Goal: Find specific page/section: Find specific page/section

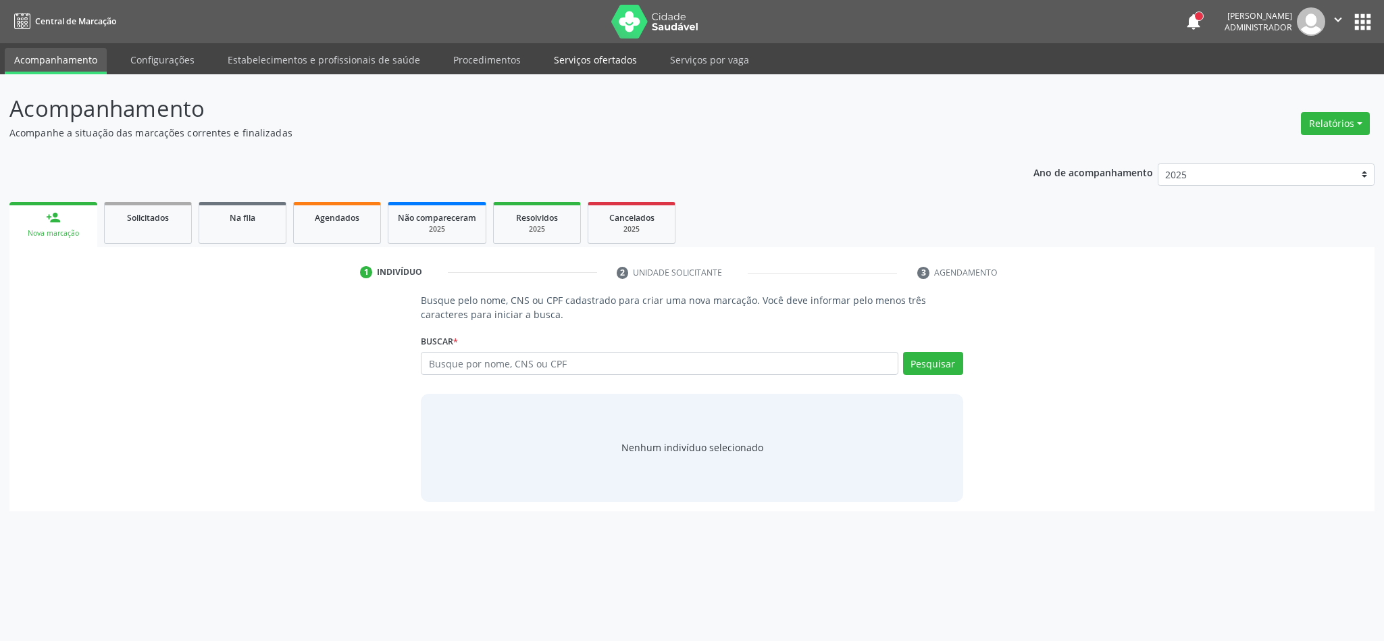
click at [574, 51] on link "Serviços ofertados" at bounding box center [595, 60] width 102 height 24
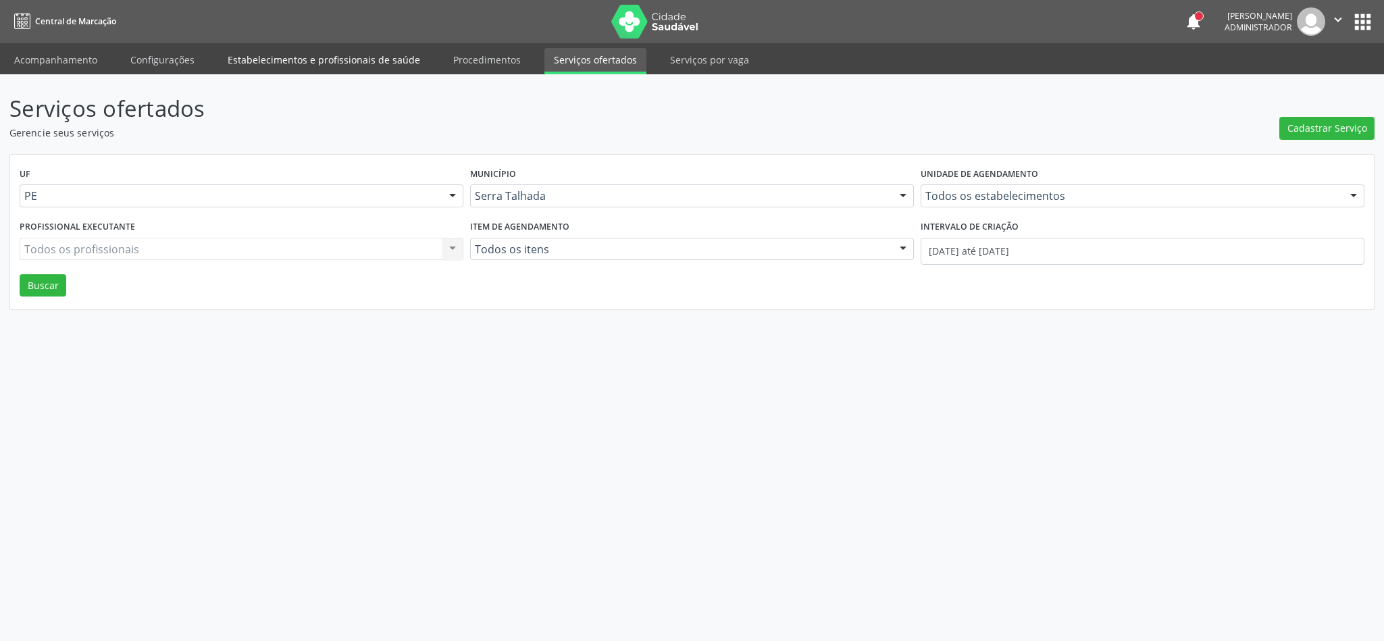
drag, startPoint x: 288, startPoint y: 57, endPoint x: 280, endPoint y: 66, distance: 11.9
click at [288, 57] on link "Estabelecimentos e profissionais de saúde" at bounding box center [323, 60] width 211 height 24
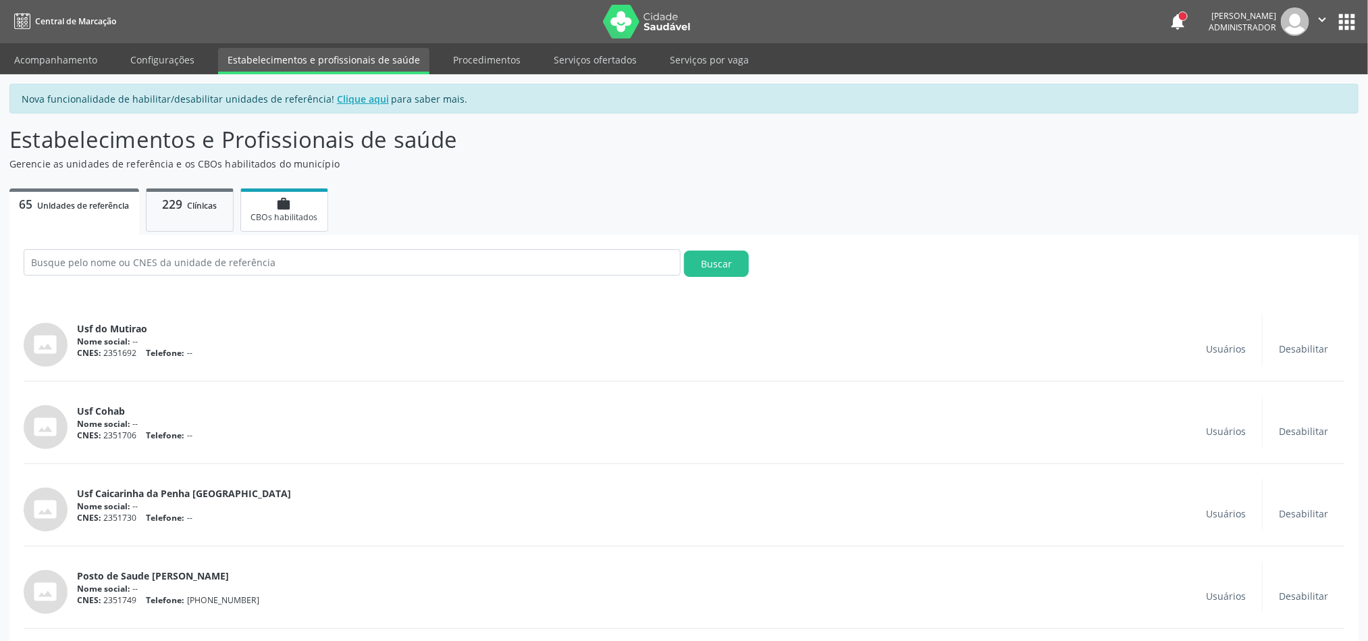
click at [282, 219] on span "CBOs habilitados" at bounding box center [284, 216] width 67 height 11
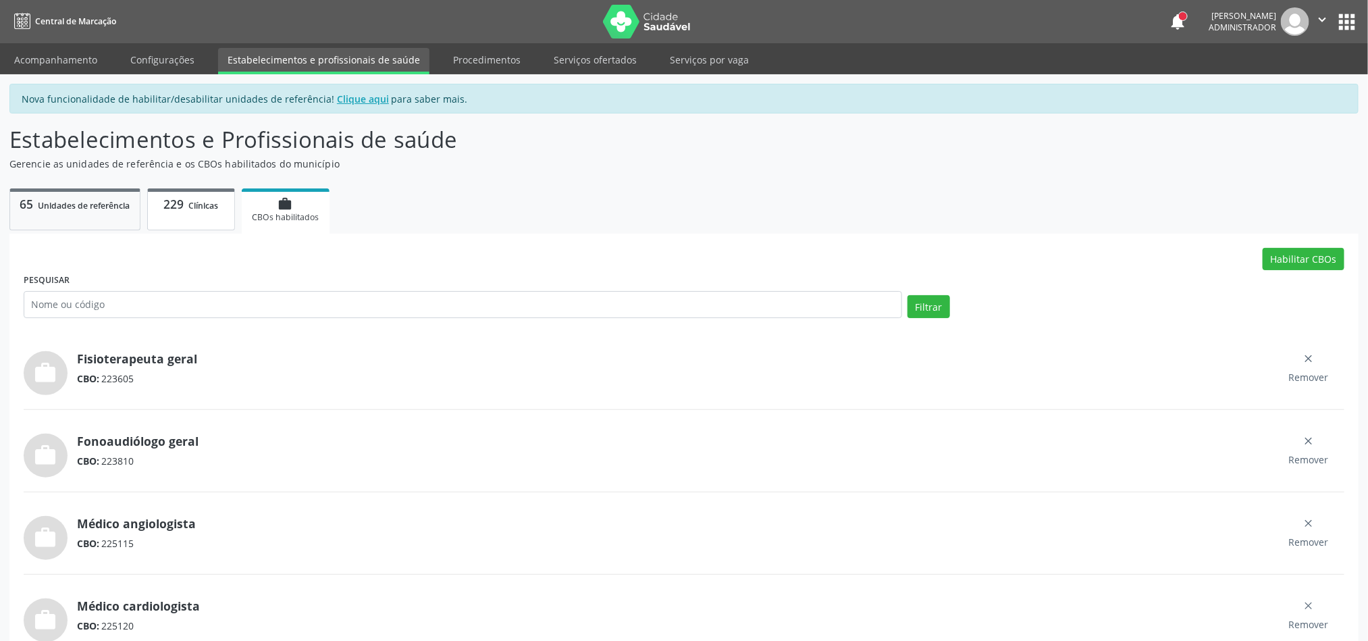
click at [171, 209] on span "229" at bounding box center [173, 204] width 20 height 16
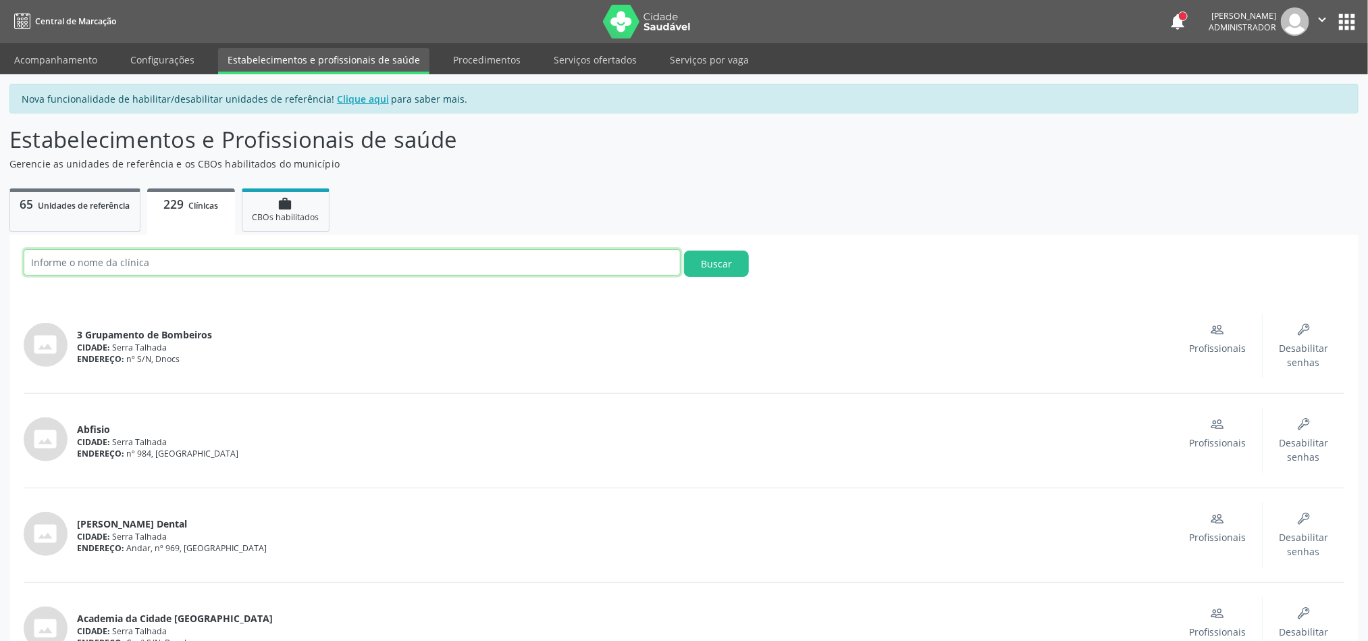
click at [186, 262] on input "text" at bounding box center [352, 262] width 657 height 26
paste input "Hospital [GEOGRAPHIC_DATA]"
type input "Hospital [GEOGRAPHIC_DATA]"
click at [684, 251] on button "Buscar" at bounding box center [716, 264] width 65 height 26
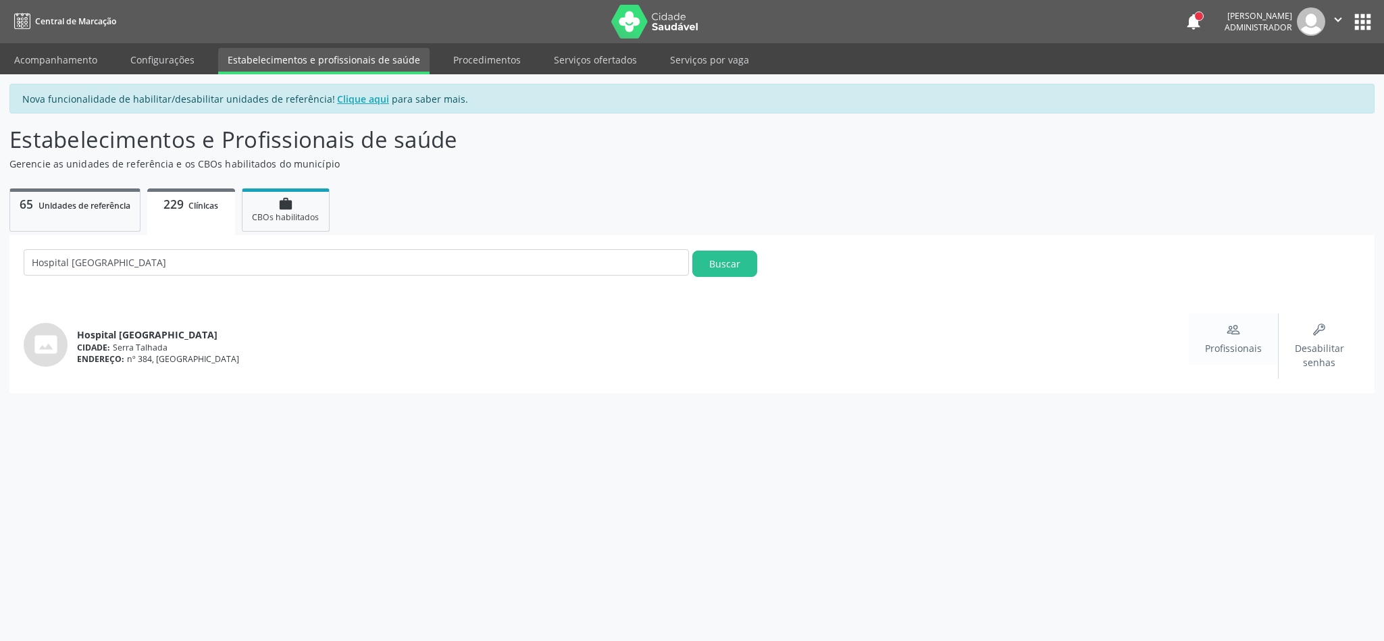
click at [1234, 341] on span "Profissionais" at bounding box center [1233, 348] width 57 height 14
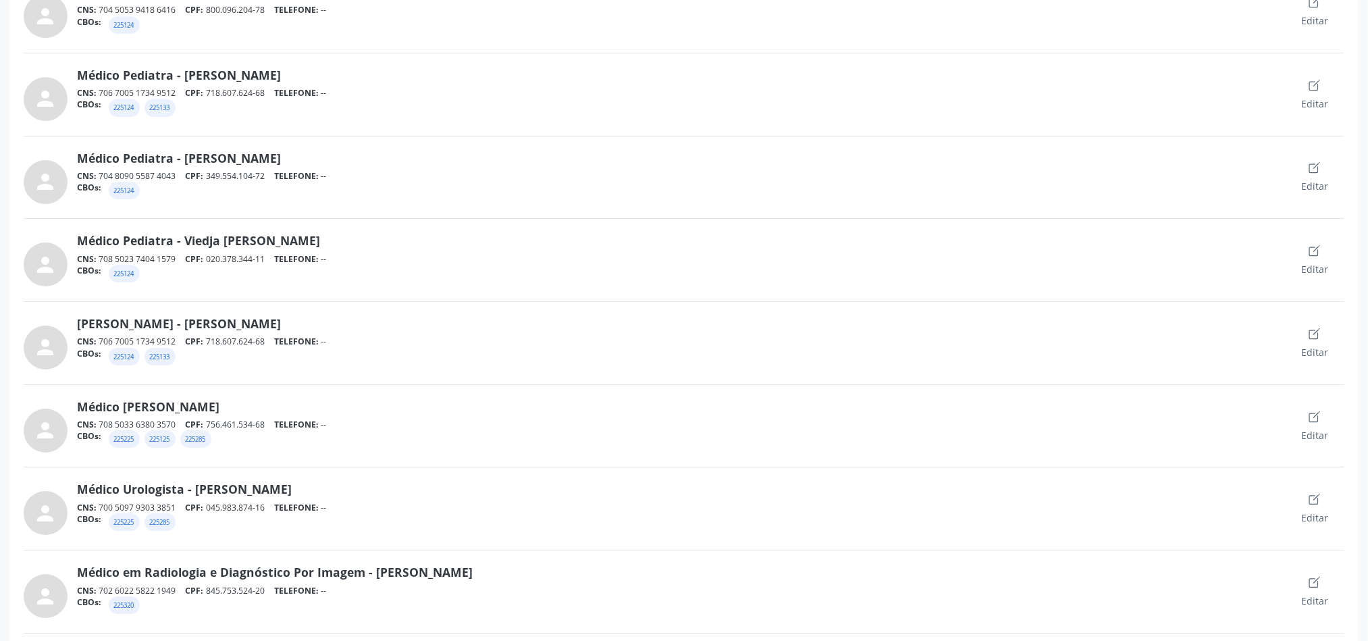
scroll to position [4857, 0]
